Goal: Information Seeking & Learning: Understand process/instructions

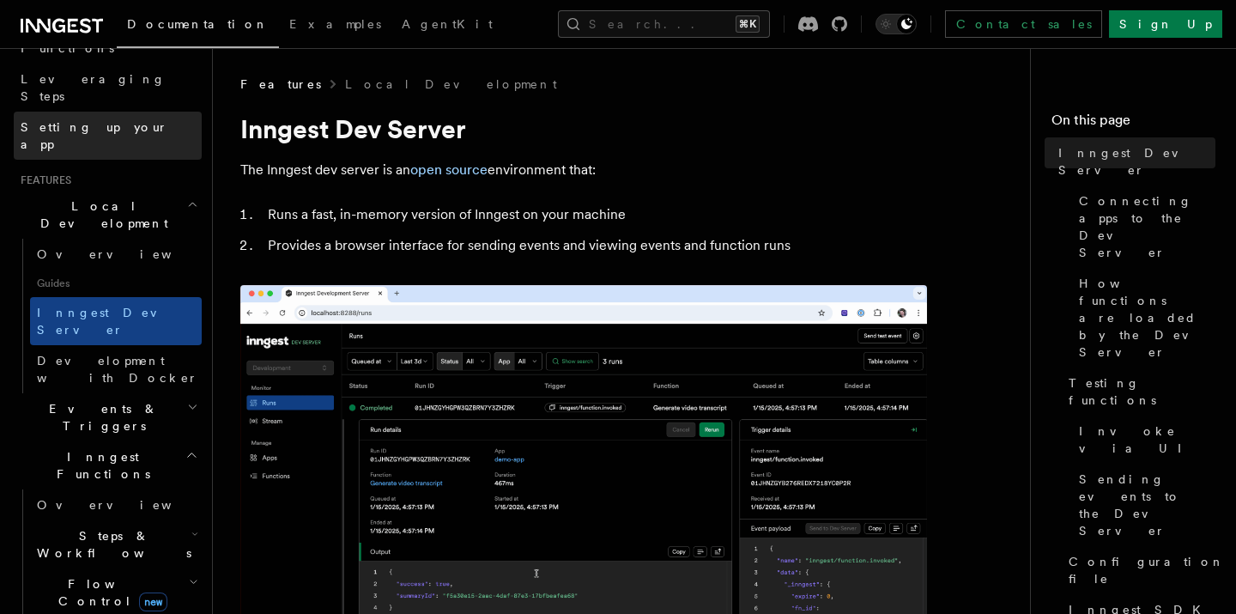
scroll to position [264, 0]
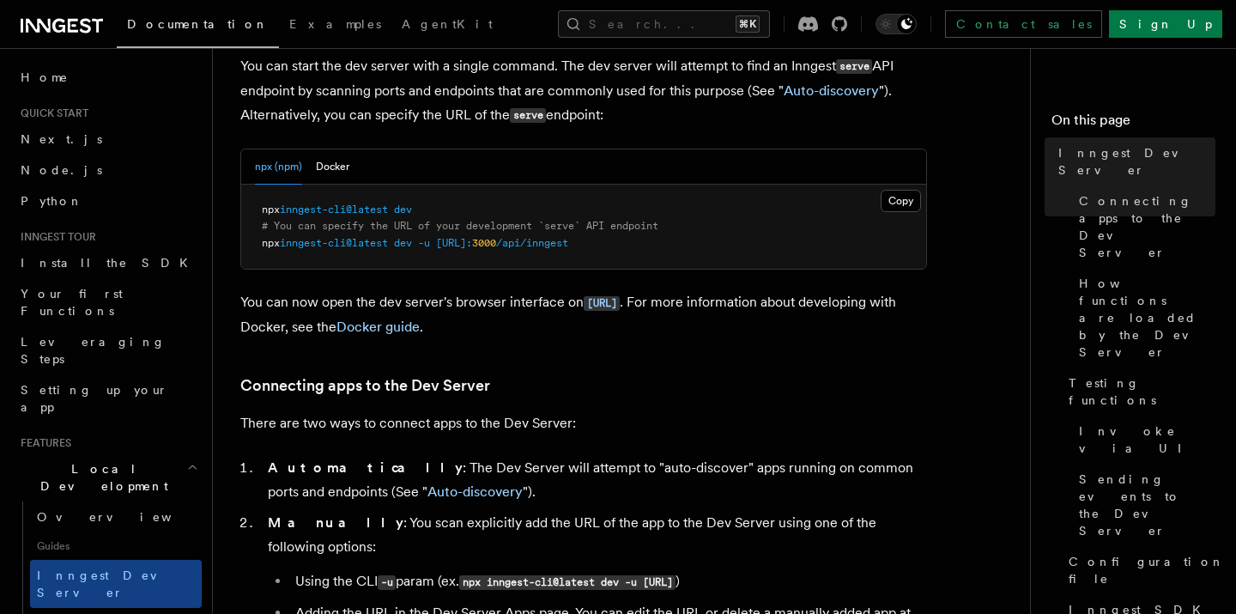
scroll to position [728, 0]
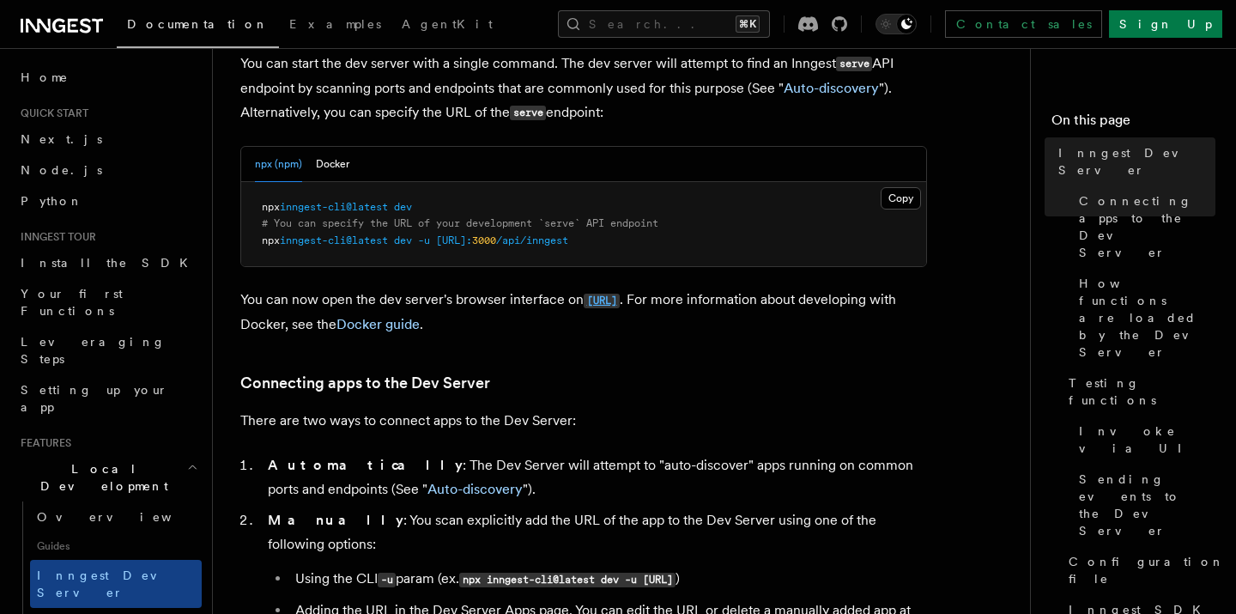
click at [620, 303] on code "http://localhost:8288" at bounding box center [602, 301] width 36 height 15
